Goal: Register for event/course

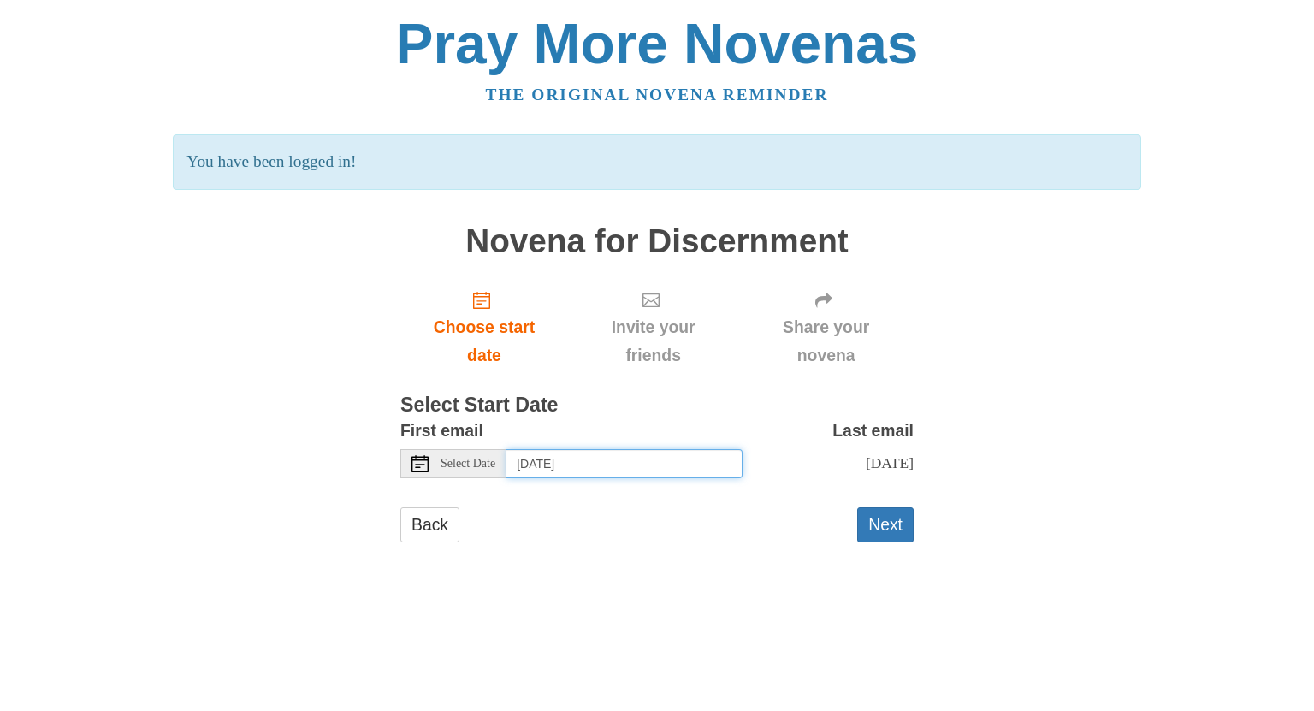
click at [565, 466] on input "Wednesday, October 15th" at bounding box center [625, 463] width 236 height 29
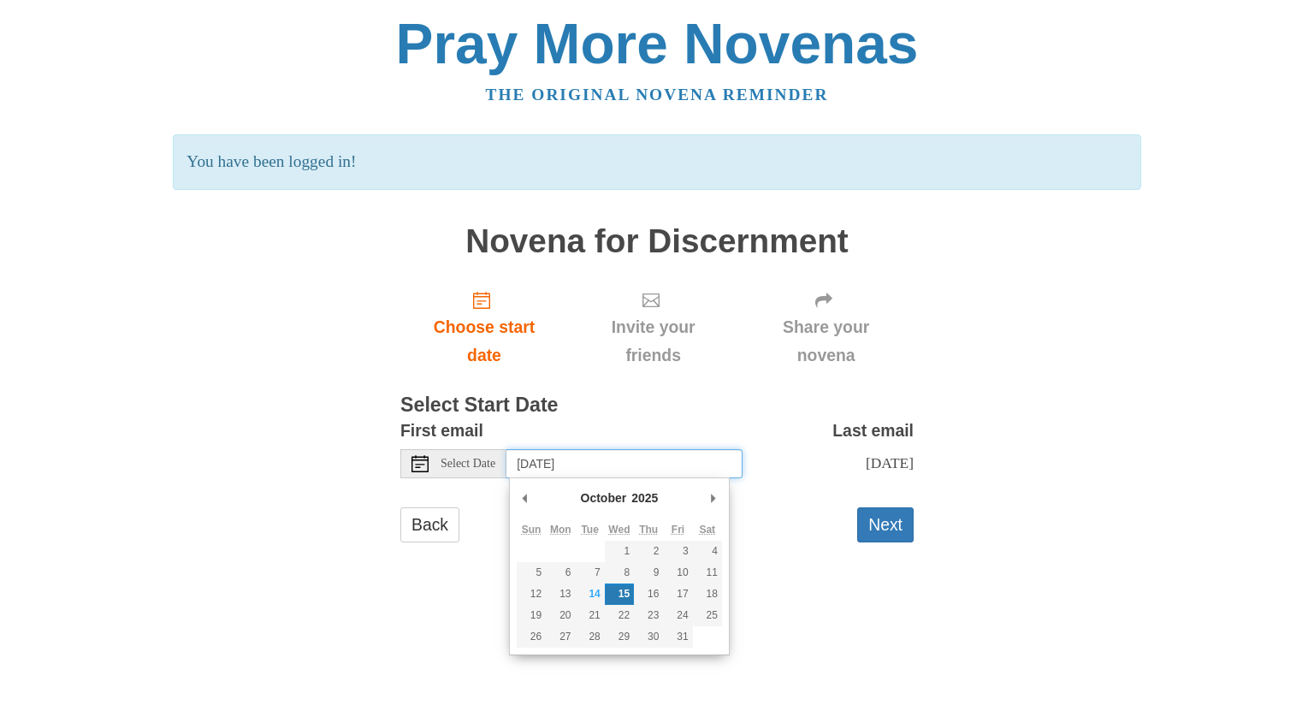
type input "Thursday, October 30th"
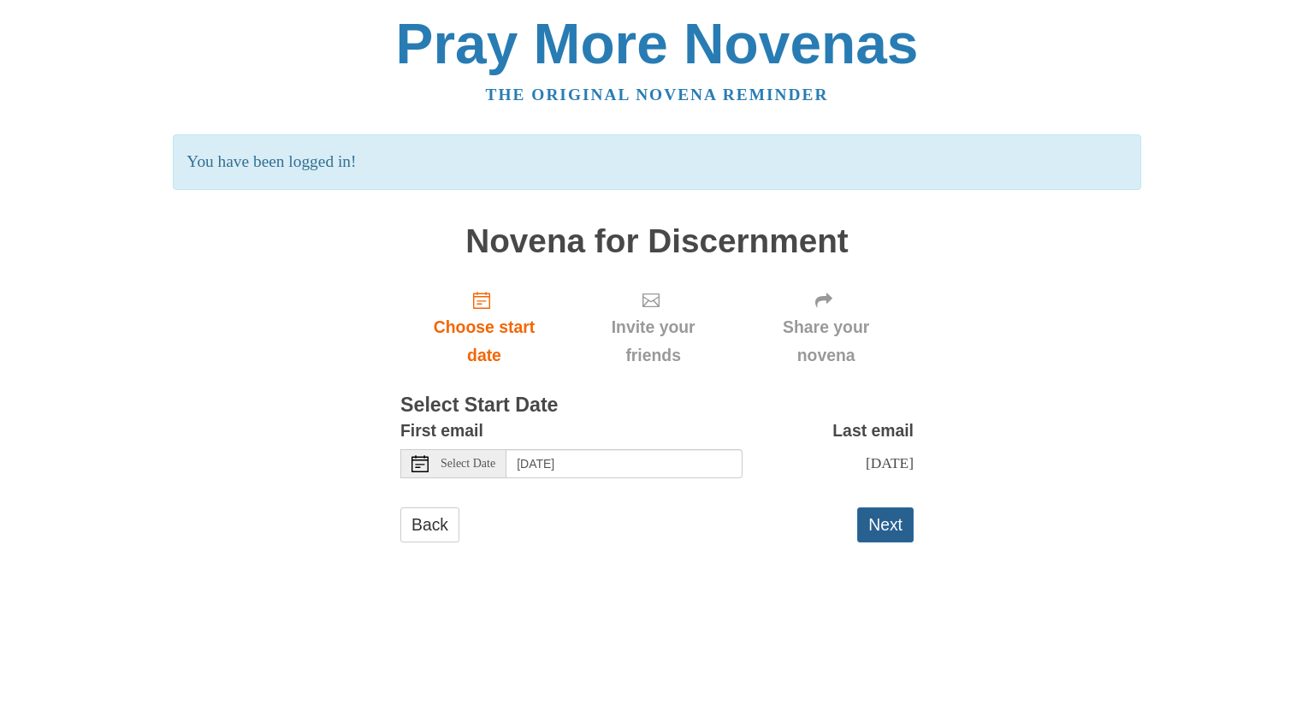
click at [880, 543] on button "Next" at bounding box center [885, 524] width 56 height 35
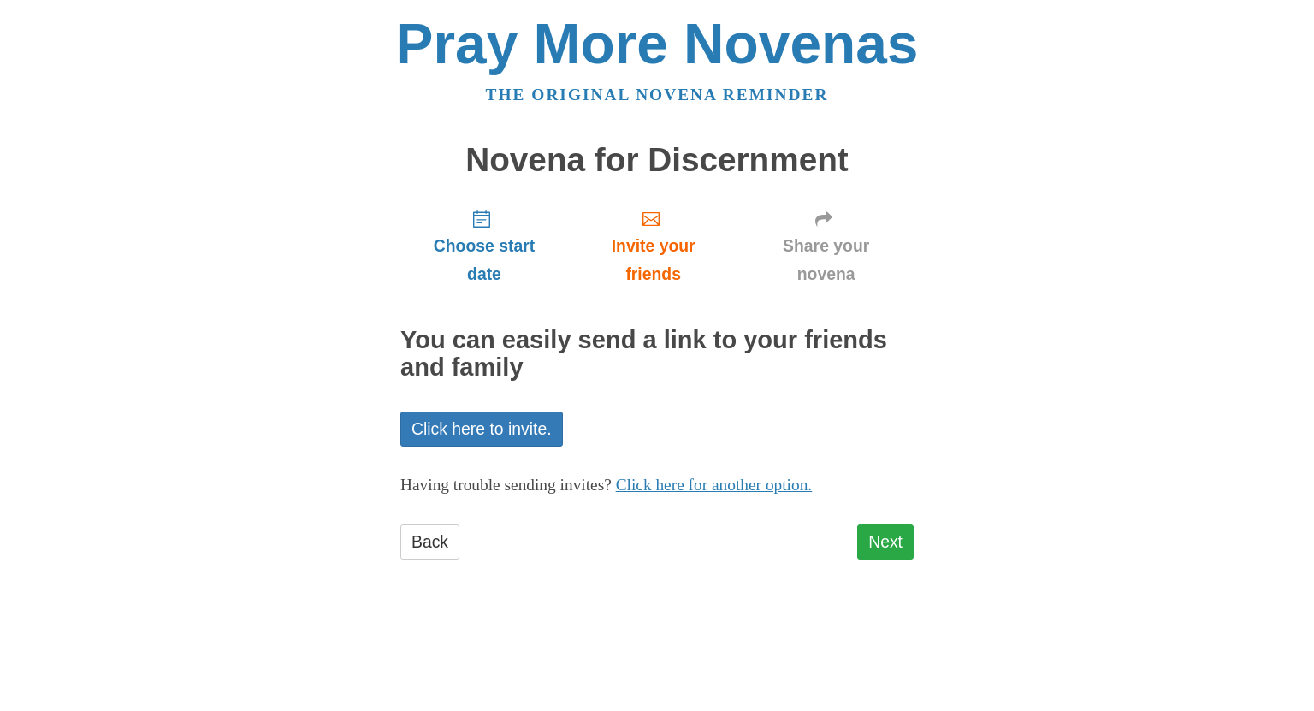
click at [880, 537] on link "Next" at bounding box center [885, 542] width 56 height 35
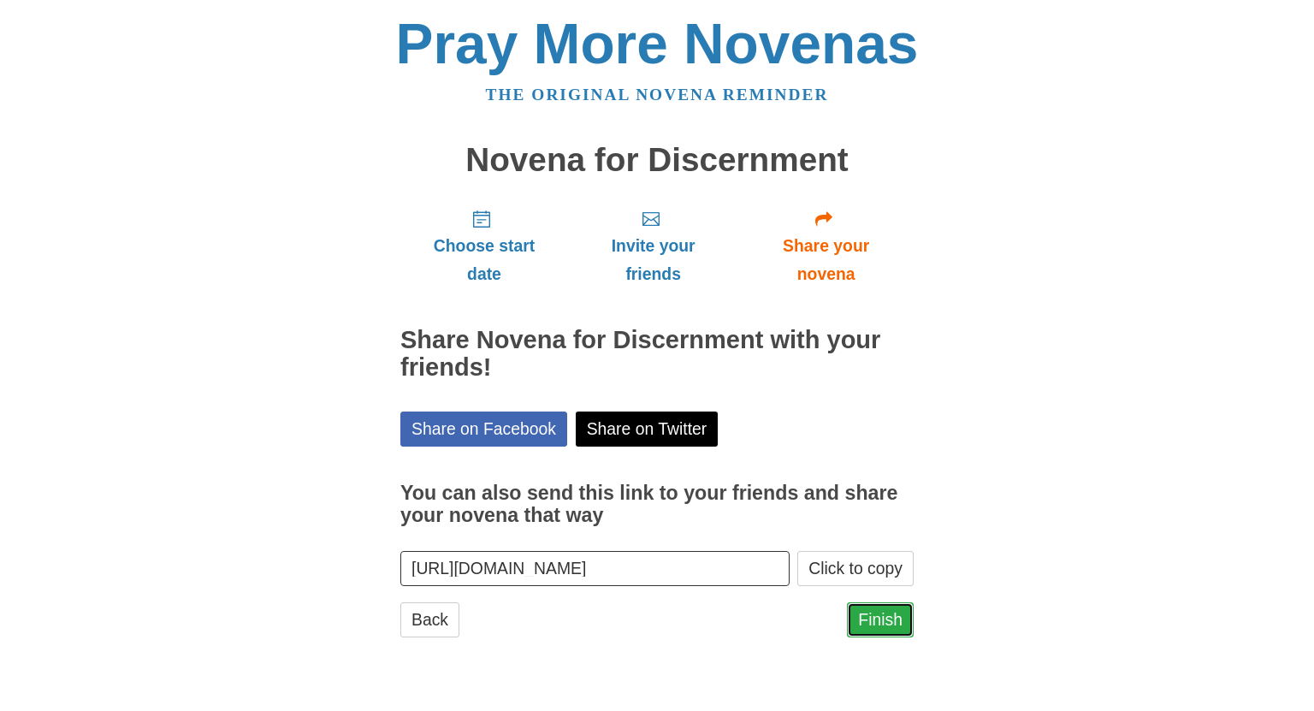
click at [883, 614] on link "Finish" at bounding box center [880, 619] width 67 height 35
